Goal: Task Accomplishment & Management: Manage account settings

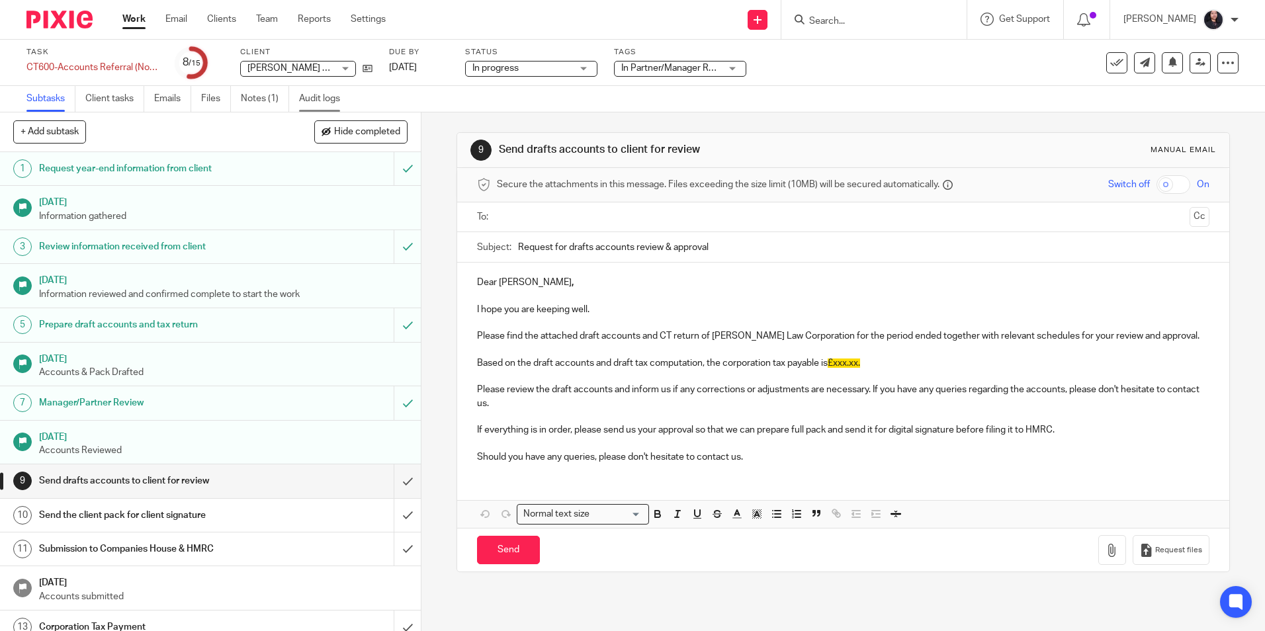
drag, startPoint x: 0, startPoint y: 0, endPoint x: 326, endPoint y: 103, distance: 341.9
click at [326, 103] on link "Audit logs" at bounding box center [324, 99] width 51 height 26
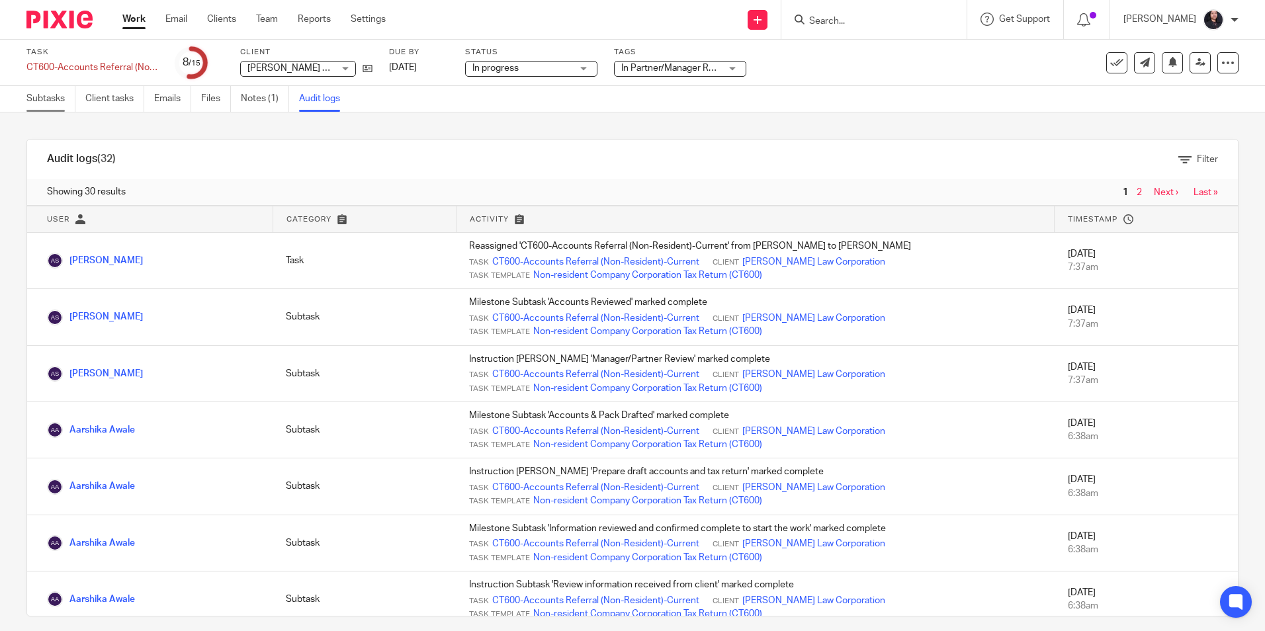
click at [32, 101] on link "Subtasks" at bounding box center [50, 99] width 49 height 26
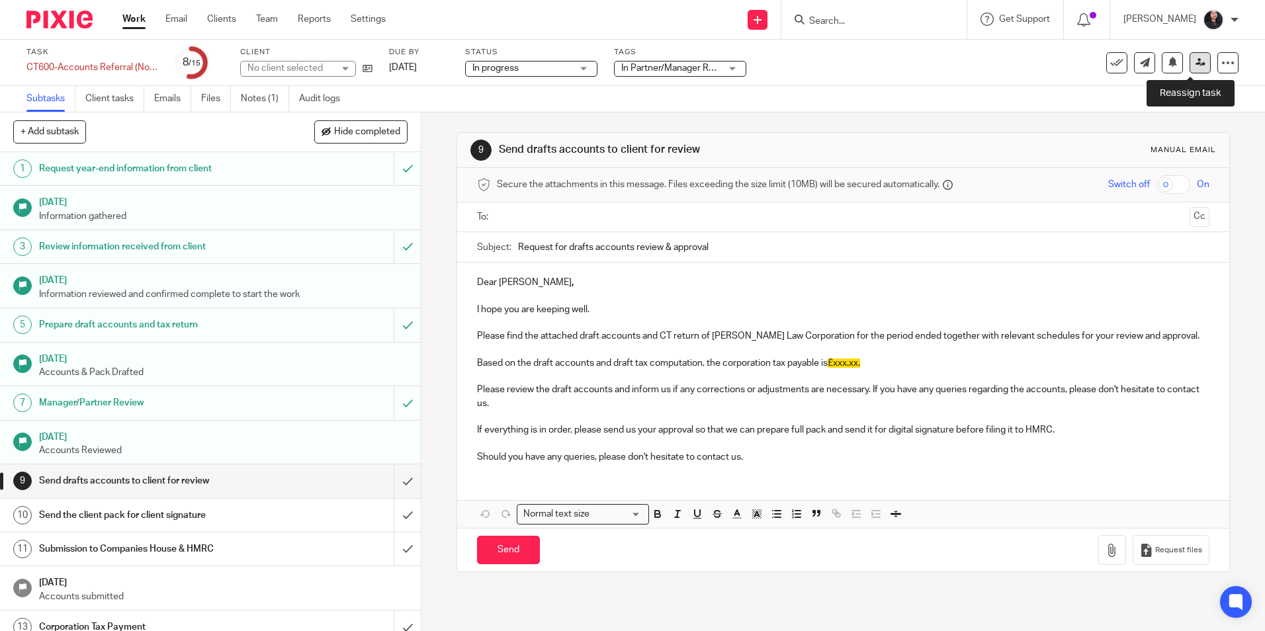
click at [1195, 62] on icon at bounding box center [1200, 63] width 10 height 10
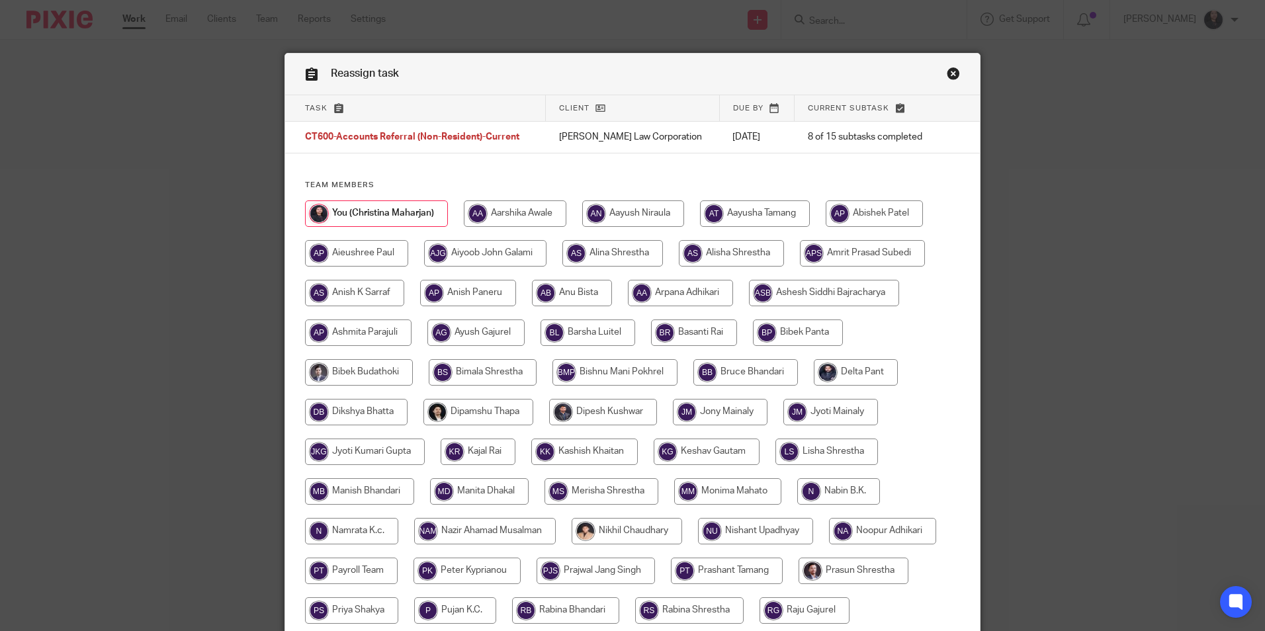
click at [496, 212] on input "radio" at bounding box center [515, 213] width 103 height 26
radio input "true"
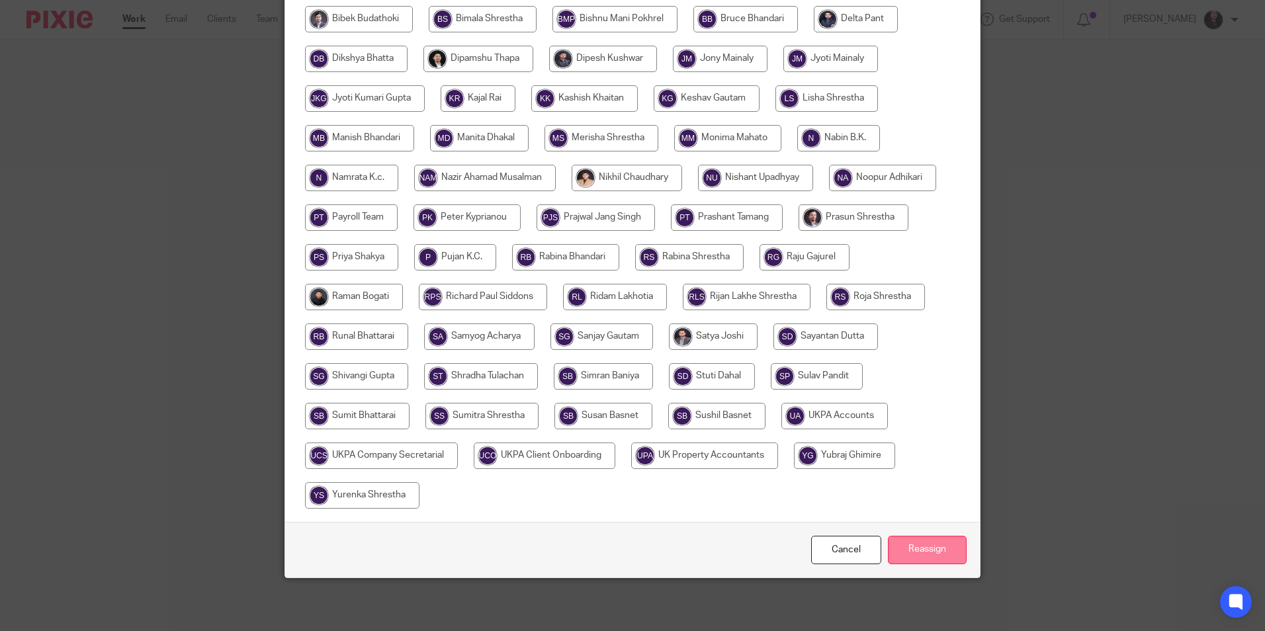
click at [941, 558] on input "Reassign" at bounding box center [927, 550] width 79 height 28
